Goal: Find specific page/section: Find specific page/section

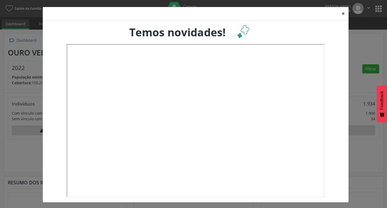
click at [340, 16] on button "×" at bounding box center [343, 13] width 11 height 13
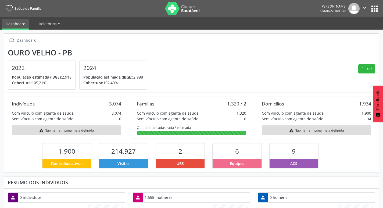
click at [376, 8] on button "apps" at bounding box center [374, 8] width 9 height 9
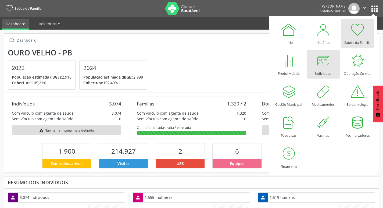
click at [327, 68] on div at bounding box center [323, 60] width 16 height 16
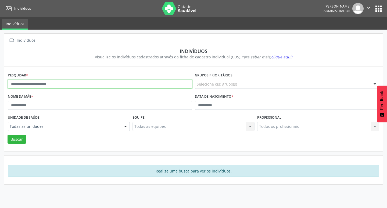
click at [115, 83] on input "text" at bounding box center [100, 84] width 185 height 9
type input "**********"
click at [8, 135] on button "Buscar" at bounding box center [17, 139] width 19 height 9
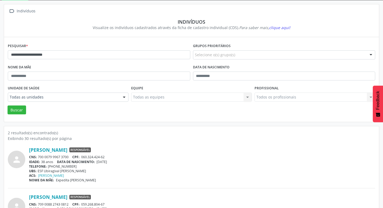
scroll to position [59, 0]
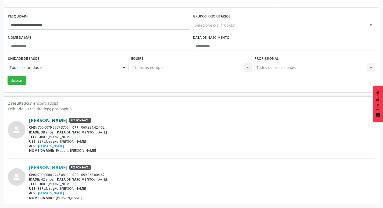
click at [68, 119] on link "[PERSON_NAME]" at bounding box center [48, 120] width 38 height 6
